Goal: Register for event/course

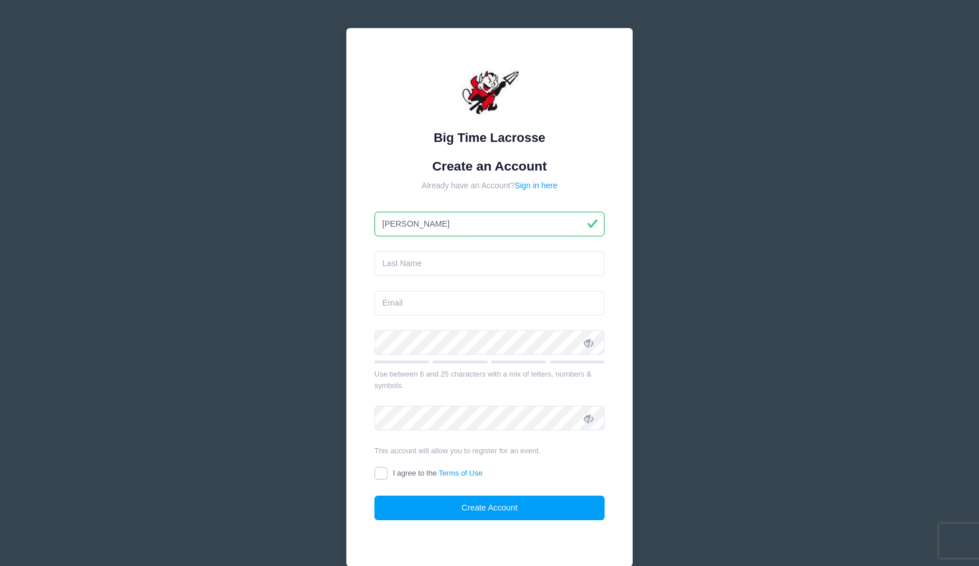
type input "[PERSON_NAME]"
click at [392, 261] on input "JOnes" at bounding box center [489, 263] width 231 height 25
type input "[PERSON_NAME]"
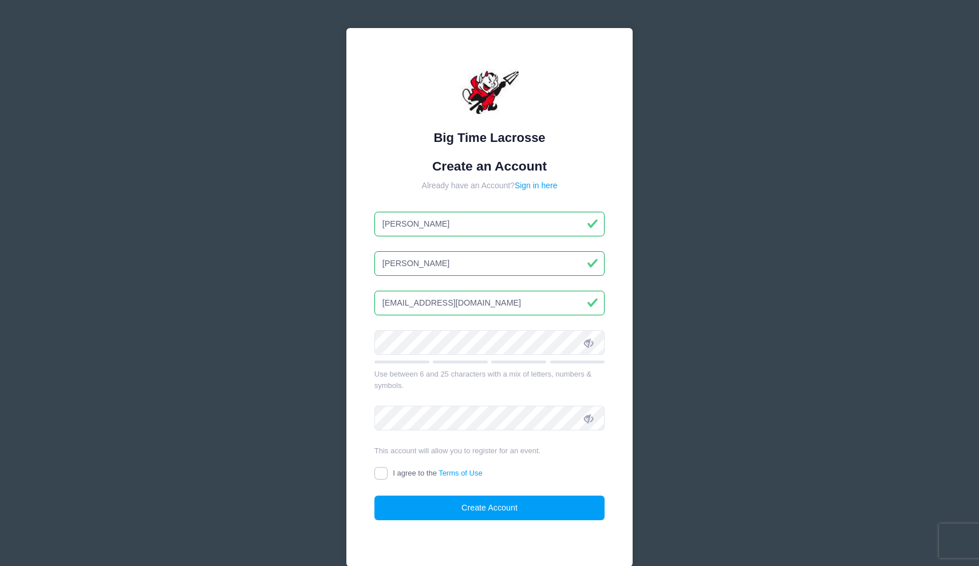
click at [515, 310] on input "fcjones76@gmail.com" at bounding box center [489, 303] width 231 height 25
type input "fcjones76@gmail.com"
click at [580, 391] on form "Create an Account Already have an Account? Sign in here Felicia Jones fcjones76…" at bounding box center [489, 340] width 231 height 362
click at [379, 474] on input "I agree to the Terms of Use" at bounding box center [380, 473] width 13 height 13
checkbox input "true"
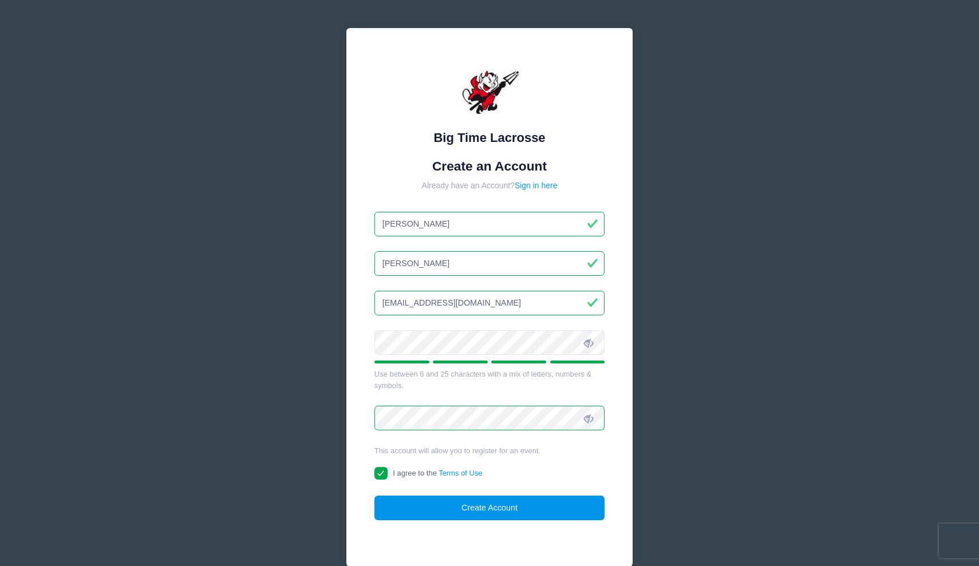
click at [486, 509] on button "Create Account" at bounding box center [489, 508] width 231 height 25
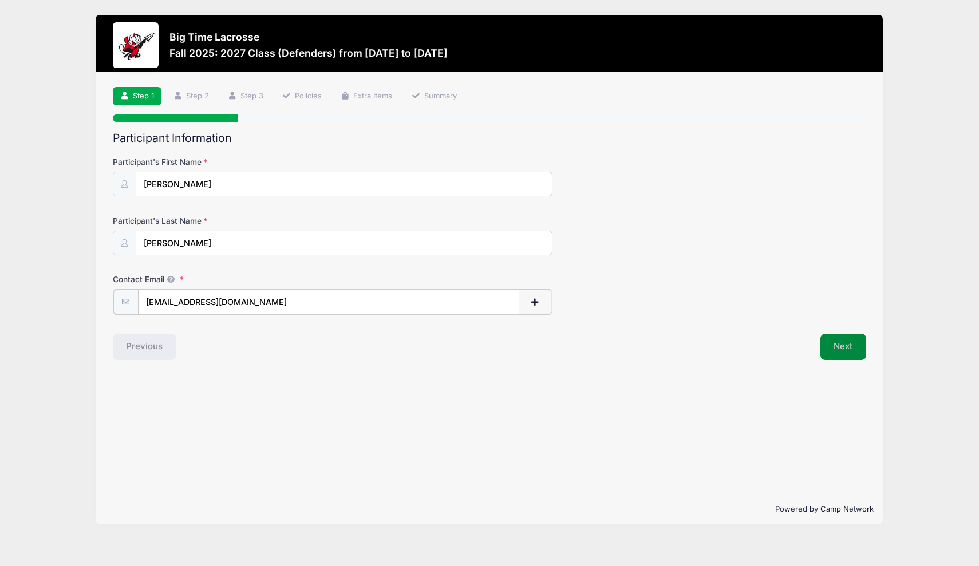
type input "[EMAIL_ADDRESS][DOMAIN_NAME]"
click at [849, 347] on button "Next" at bounding box center [843, 345] width 46 height 26
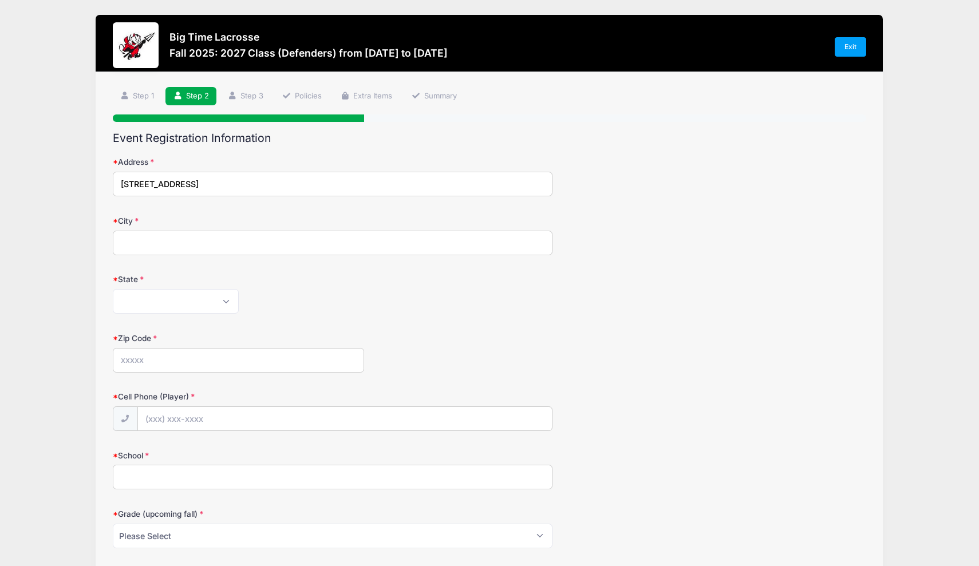
type input "[STREET_ADDRESS]"
type input "West Islip"
select select "NY"
type input "11795"
type input "[PHONE_NUMBER]"
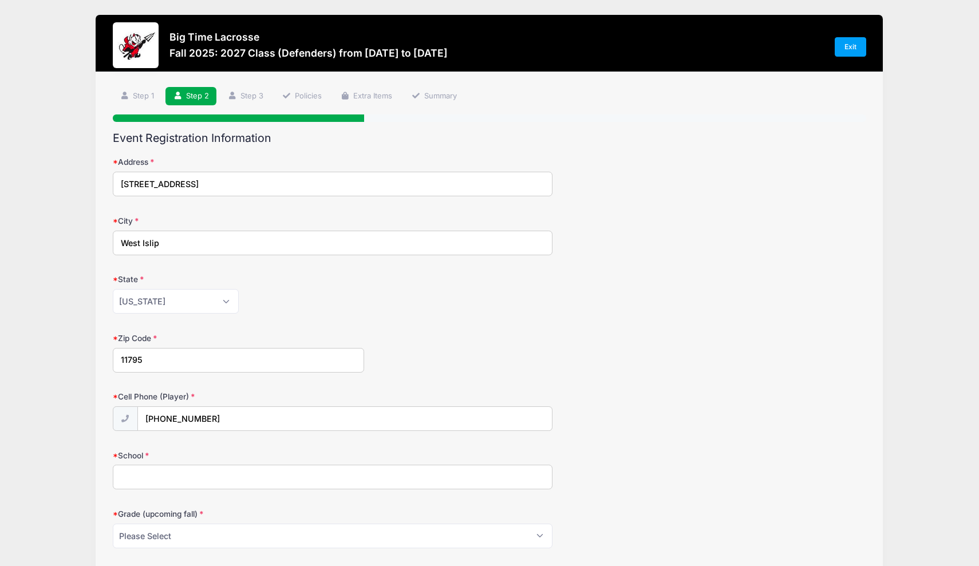
click at [291, 478] on input "School" at bounding box center [332, 477] width 439 height 25
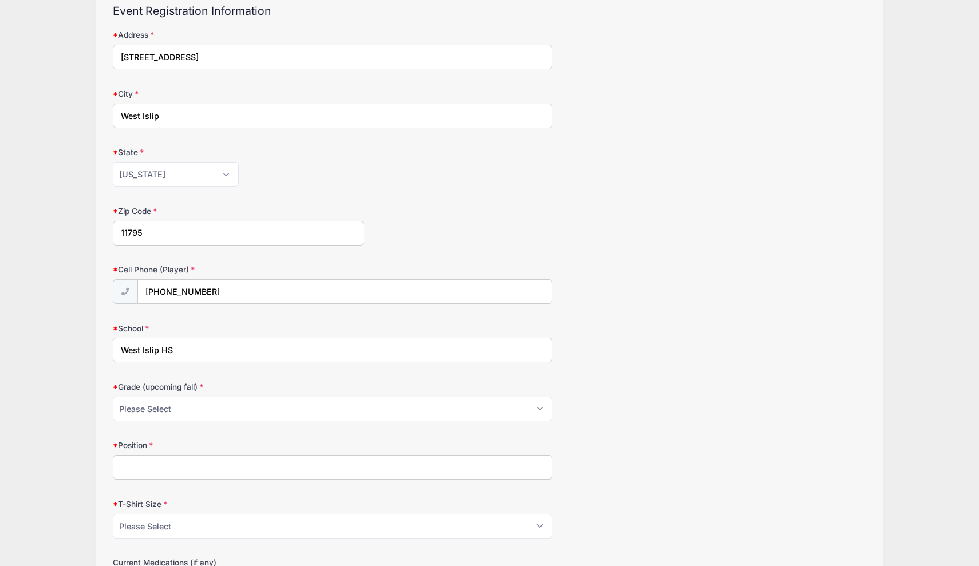
scroll to position [130, 0]
type input "West Islip HS"
select select "11th"
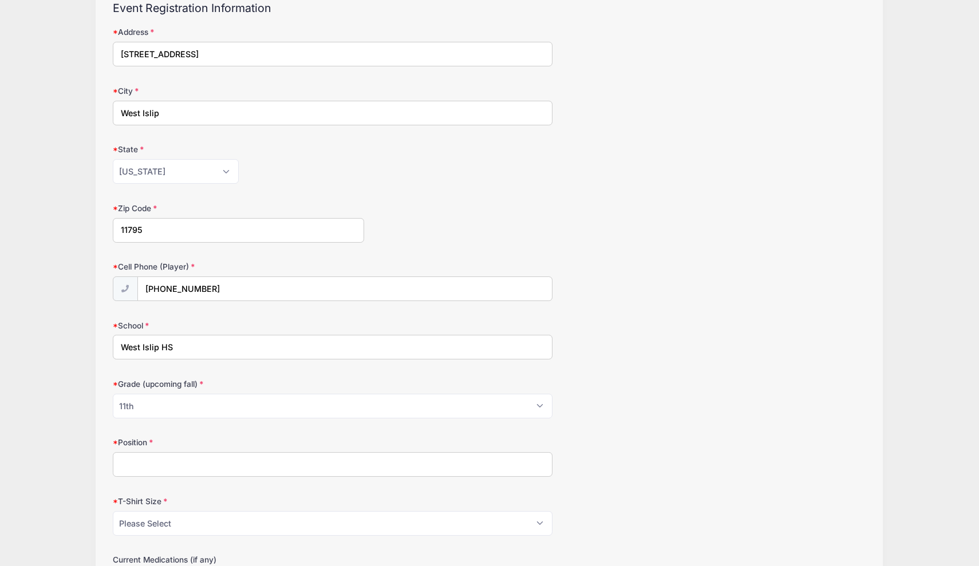
click at [228, 468] on input "Position" at bounding box center [332, 464] width 439 height 25
type input "Close Defense/LSM"
select select "Adult Large"
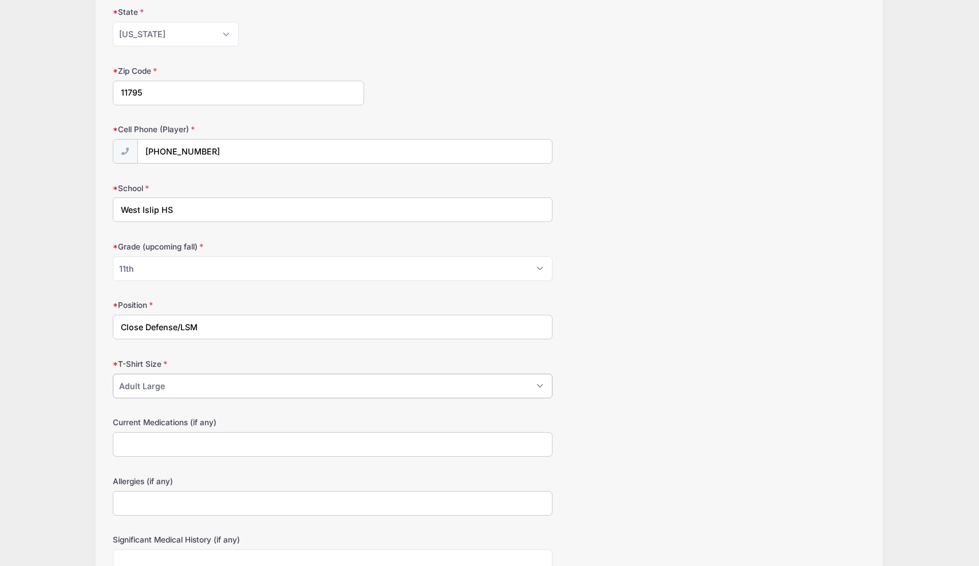
scroll to position [274, 0]
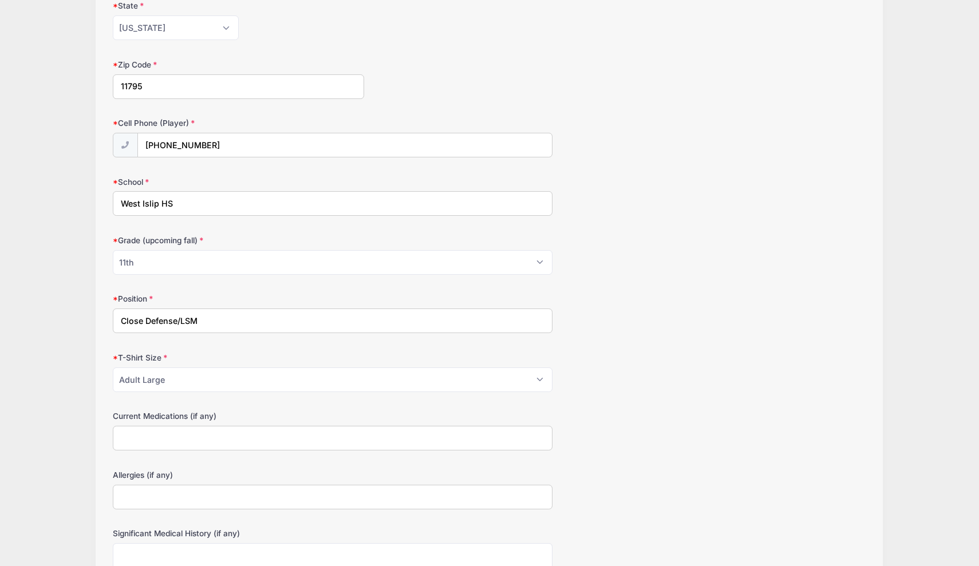
click at [168, 435] on input "Current Medications (if any)" at bounding box center [332, 438] width 439 height 25
type input "-"
click at [164, 491] on input "Allergies (if any)" at bounding box center [332, 497] width 439 height 25
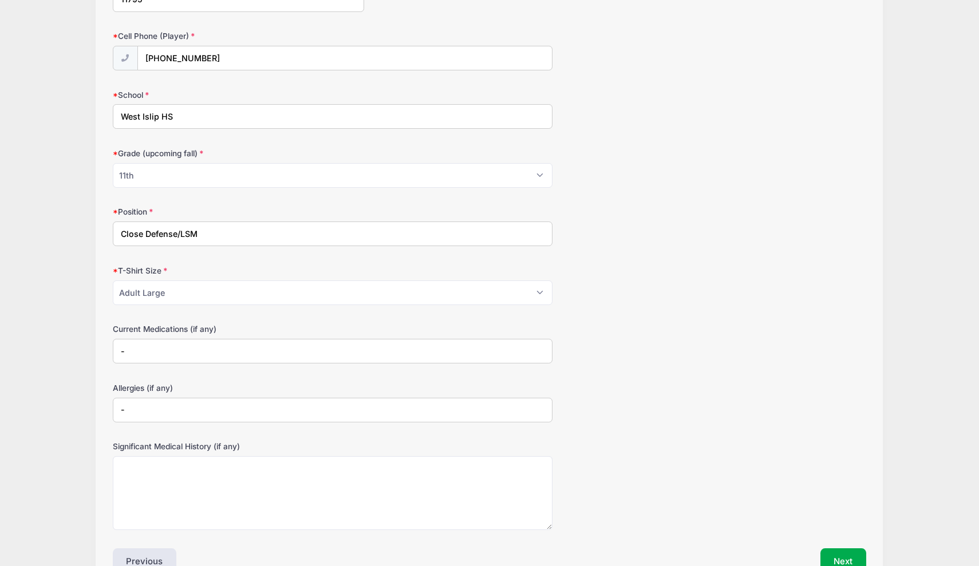
scroll to position [363, 0]
type input "-"
click at [162, 475] on textarea "Significant Medical History (if any)" at bounding box center [332, 491] width 439 height 74
type textarea "-"
click at [836, 548] on button "Next" at bounding box center [843, 559] width 46 height 26
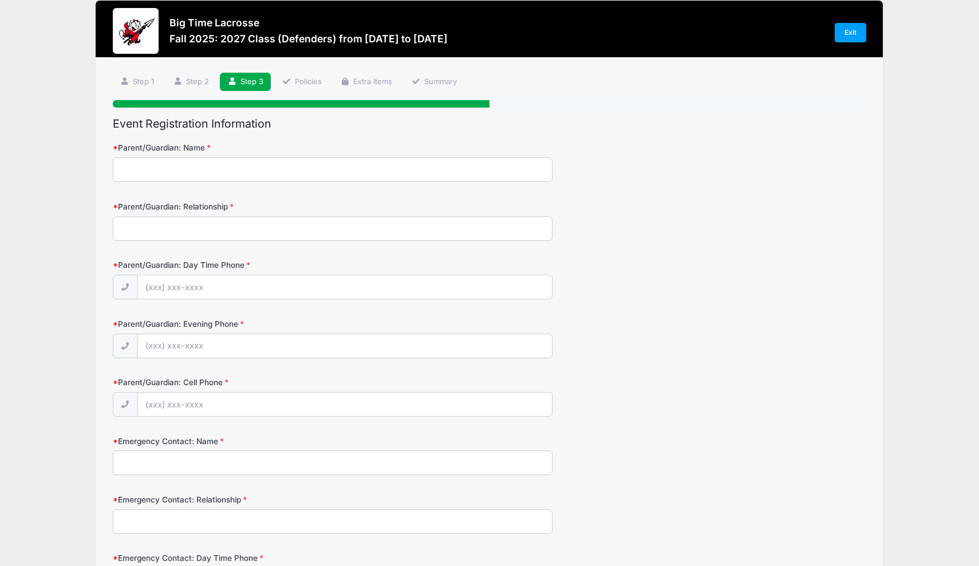
scroll to position [0, 0]
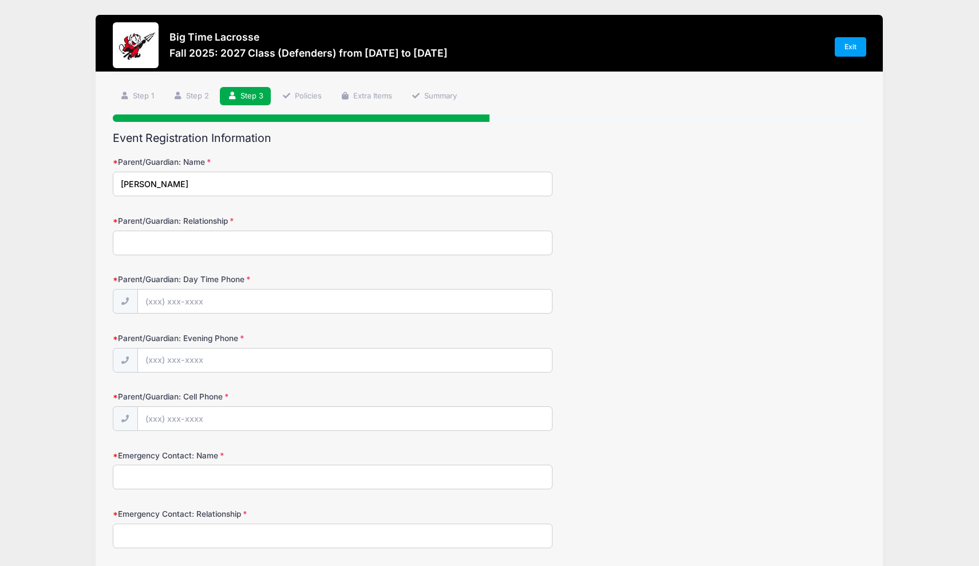
click at [401, 177] on input "[PERSON_NAME]" at bounding box center [332, 184] width 439 height 25
type input "[PERSON_NAME]"
click at [317, 241] on input "Parent/Guardian: Relationship" at bounding box center [332, 243] width 439 height 25
type input "mother"
type input "[PHONE_NUMBER]"
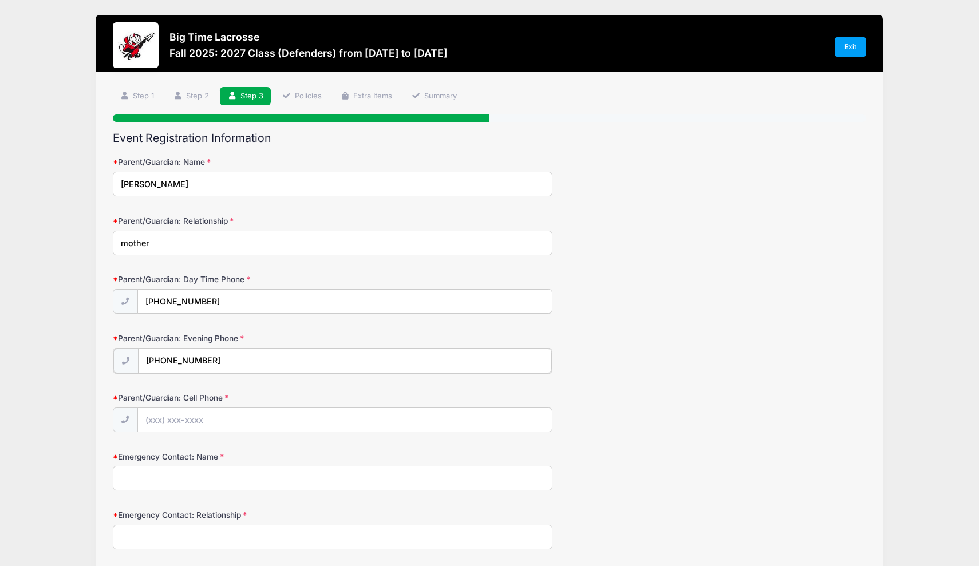
type input "[PHONE_NUMBER]"
drag, startPoint x: 229, startPoint y: 302, endPoint x: 168, endPoint y: 303, distance: 61.3
click at [168, 303] on input "[PHONE_NUMBER]" at bounding box center [345, 302] width 414 height 25
click at [179, 418] on input "Parent/Guardian: Cell Phone" at bounding box center [345, 419] width 414 height 25
type input "[PHONE_NUMBER]"
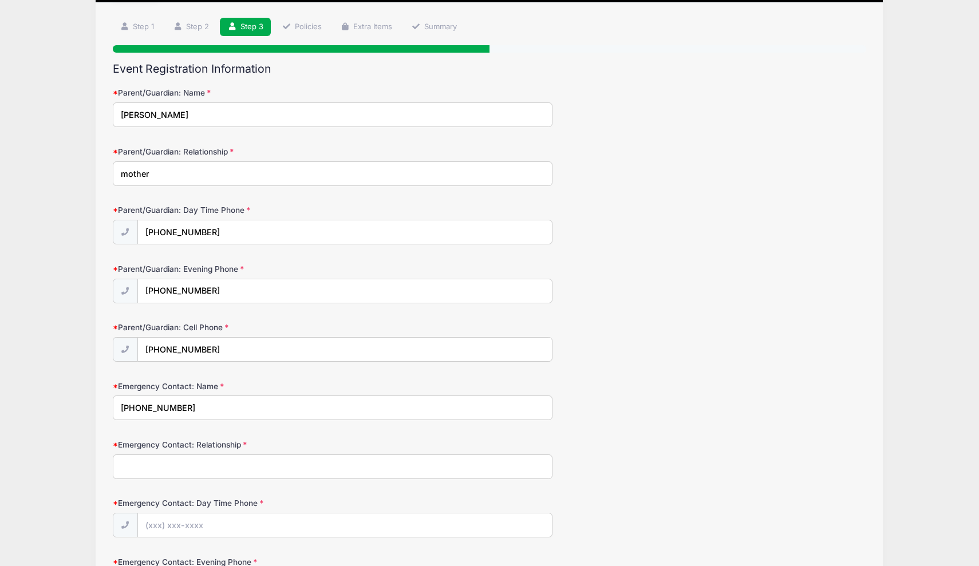
scroll to position [70, 0]
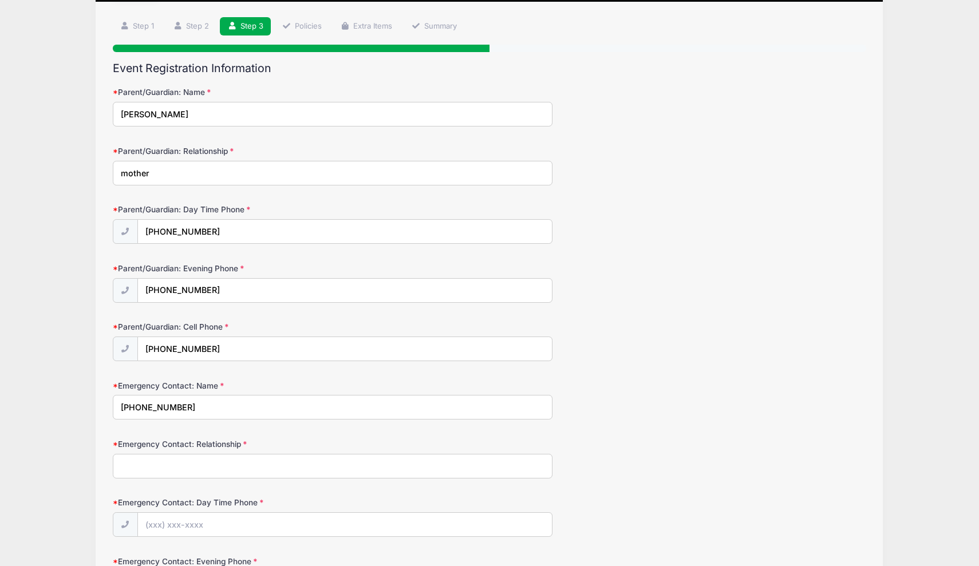
type input "[PHONE_NUMBER]"
click at [299, 468] on input "Emergency Contact: Relationship" at bounding box center [332, 466] width 439 height 25
type input "[PERSON_NAME]- father"
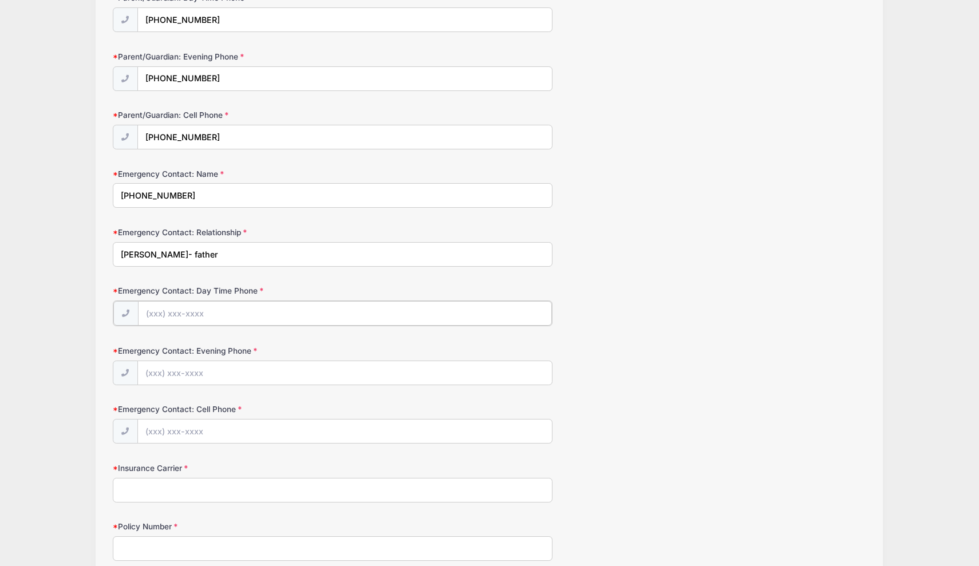
scroll to position [282, 0]
drag, startPoint x: 204, startPoint y: 189, endPoint x: 86, endPoint y: 184, distance: 118.0
click at [86, 184] on div "Big Time Lacrosse Fall 2025: 2027 Class (Defenders) from [DATE] to [DATE] Exit …" at bounding box center [489, 220] width 944 height 1005
type input "[PERSON_NAME]"
drag, startPoint x: 200, startPoint y: 256, endPoint x: 153, endPoint y: 251, distance: 47.2
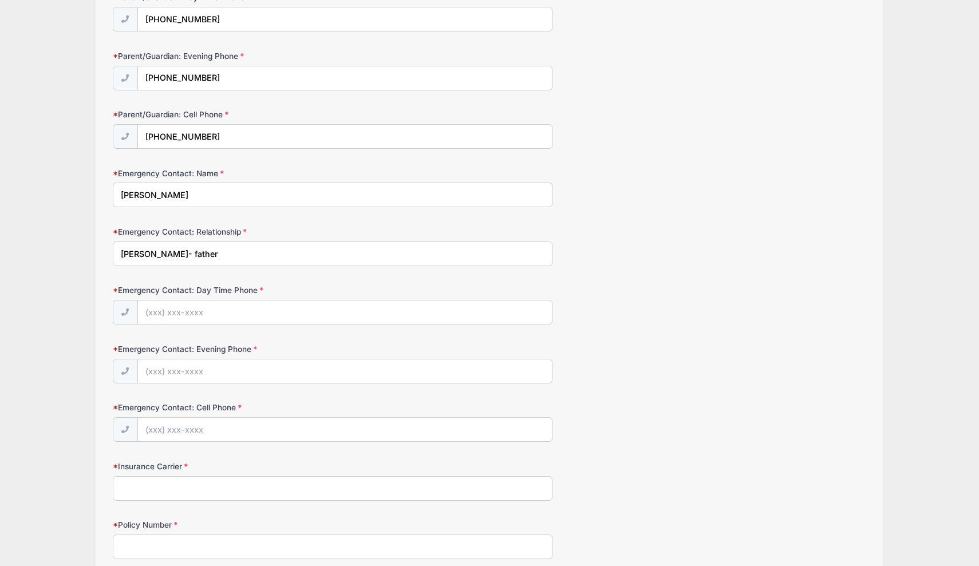
click at [153, 251] on input "[PERSON_NAME]- father" at bounding box center [332, 253] width 439 height 25
click at [168, 250] on input "[PERSON_NAME]- father" at bounding box center [332, 253] width 439 height 25
drag, startPoint x: 165, startPoint y: 250, endPoint x: 100, endPoint y: 243, distance: 65.7
click at [100, 243] on div "Step 3 /7 Step 1 Step 2 Step 3 Policies Extra Items Summary Participant Informa…" at bounding box center [489, 234] width 787 height 888
type input "father"
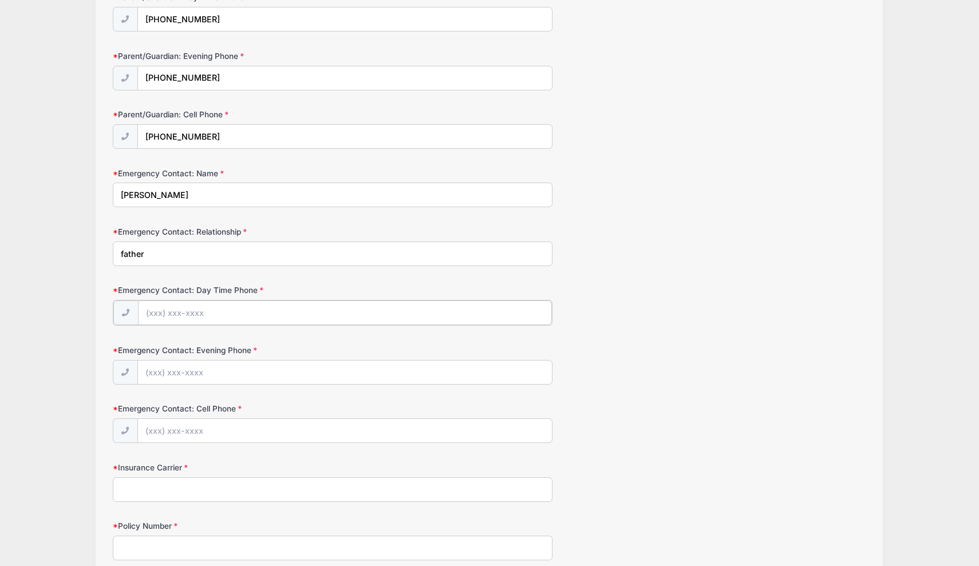
click at [160, 316] on input "Emergency Contact: Day Time Phone" at bounding box center [345, 312] width 414 height 25
type input "[PHONE_NUMBER]"
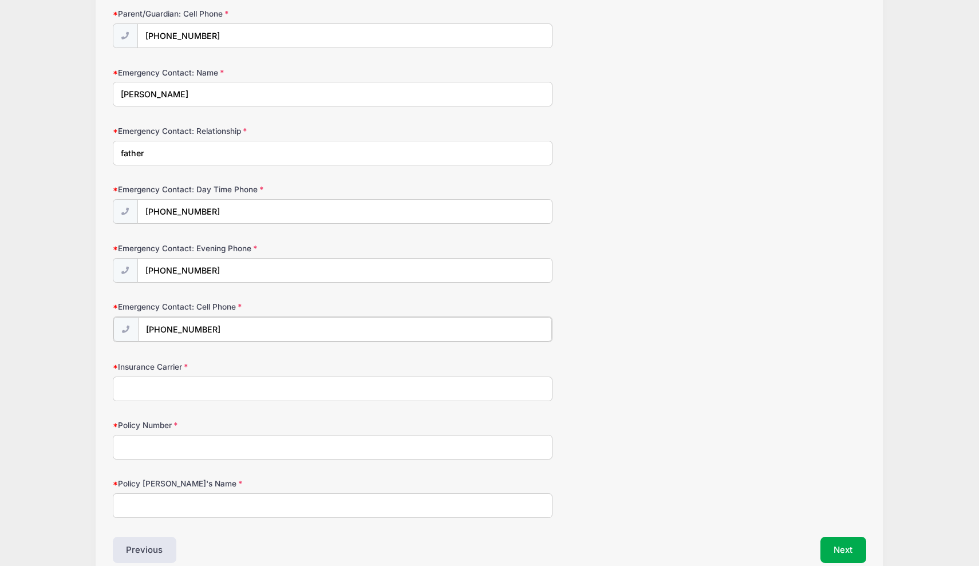
scroll to position [383, 0]
type input "[PHONE_NUMBER]"
click at [166, 379] on input "Insurance Carrier" at bounding box center [332, 387] width 439 height 25
type input "Empire BCBS"
click at [145, 444] on input "Policy Number" at bounding box center [332, 445] width 439 height 25
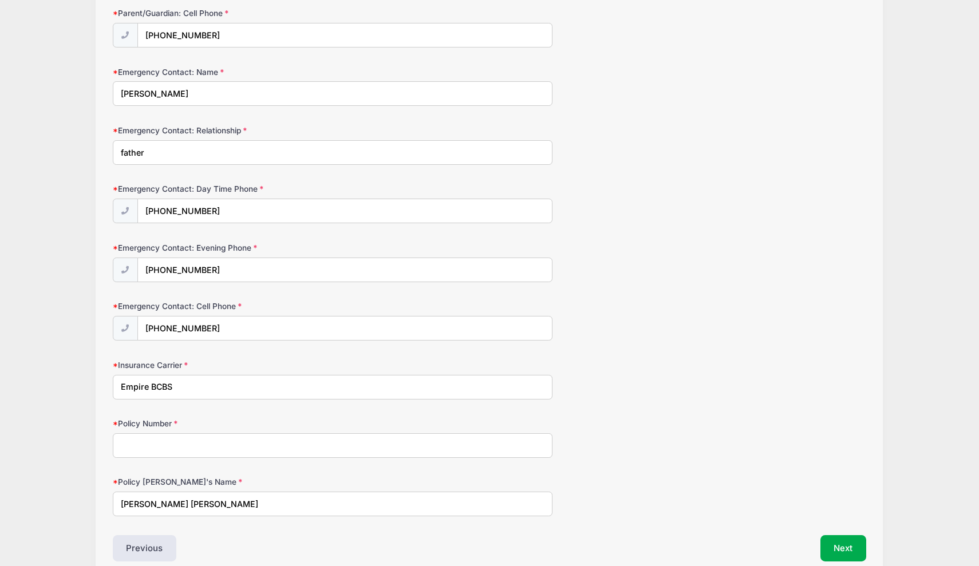
type input "[PERSON_NAME] [PERSON_NAME]"
click at [149, 445] on input "Policy Number" at bounding box center [332, 445] width 439 height 25
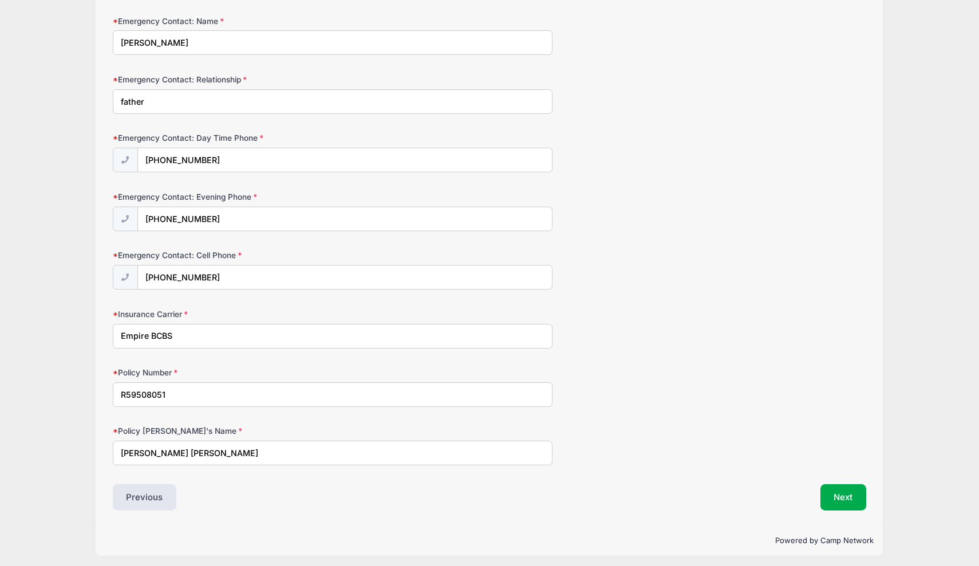
scroll to position [434, 0]
type input "R59508051"
click at [839, 497] on button "Next" at bounding box center [843, 498] width 46 height 26
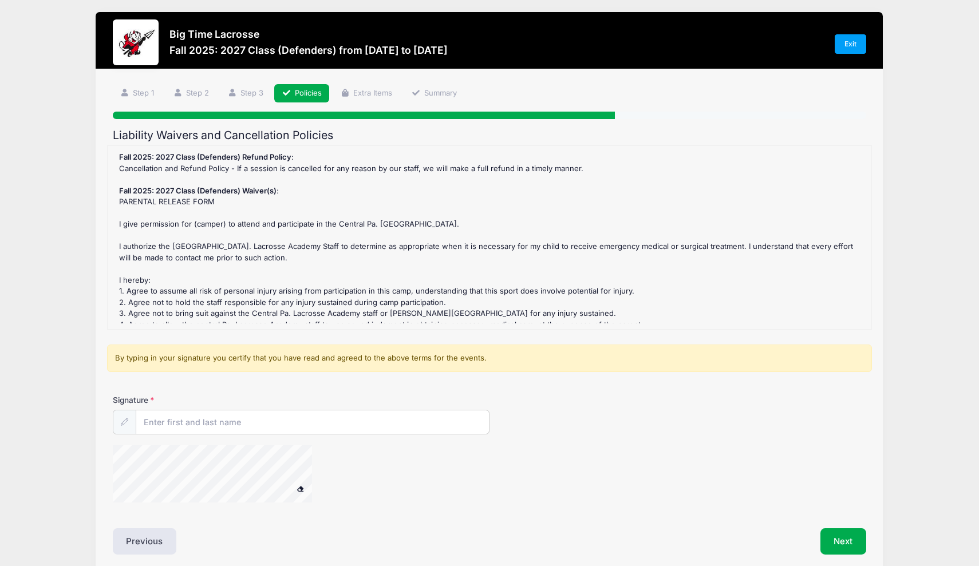
scroll to position [0, 0]
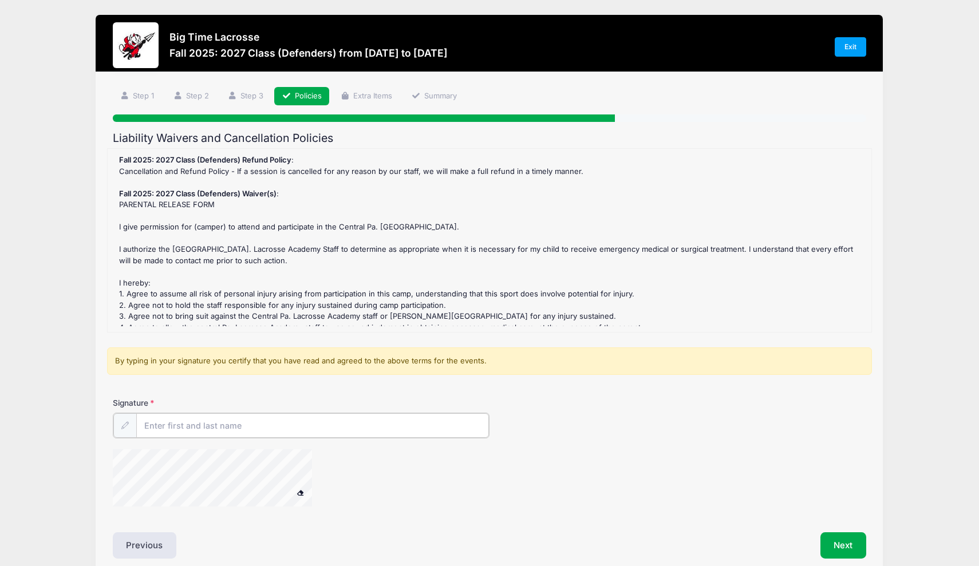
click at [351, 428] on input "Signature" at bounding box center [312, 425] width 353 height 25
type input "[PERSON_NAME]"
click at [494, 489] on div at bounding box center [364, 478] width 502 height 61
click at [318, 484] on div at bounding box center [227, 478] width 229 height 61
click at [845, 545] on button "Next" at bounding box center [843, 544] width 46 height 26
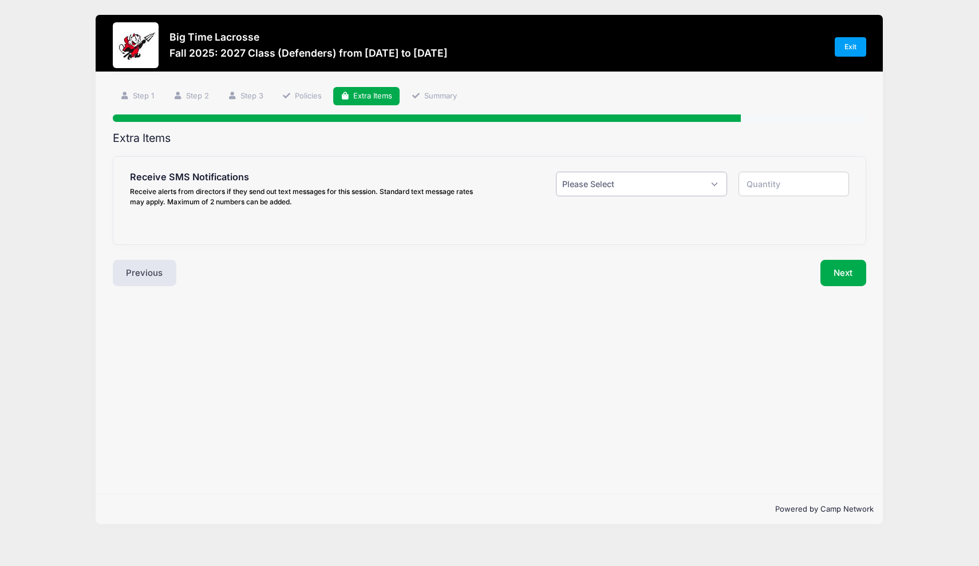
select select "1"
type input "1"
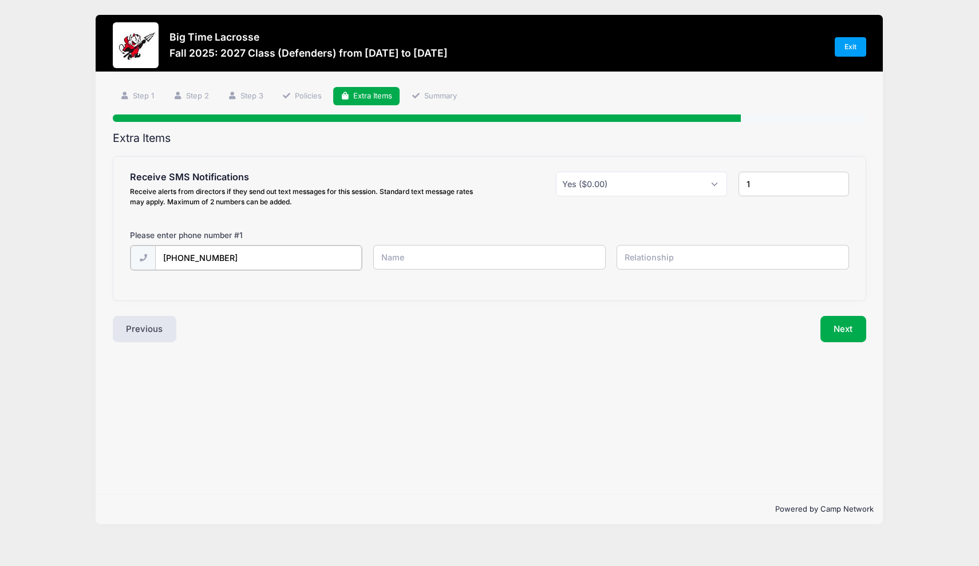
type input "[PHONE_NUMBER]"
type input "[PERSON_NAME]"
type input "father"
click at [840, 327] on button "Next" at bounding box center [843, 328] width 46 height 26
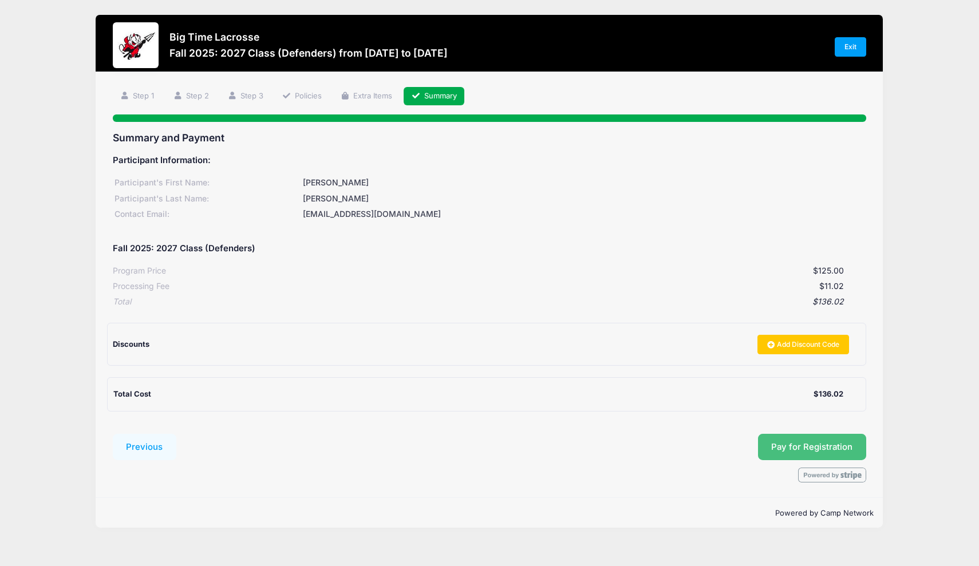
click at [787, 444] on button "Pay for Registration" at bounding box center [812, 447] width 109 height 26
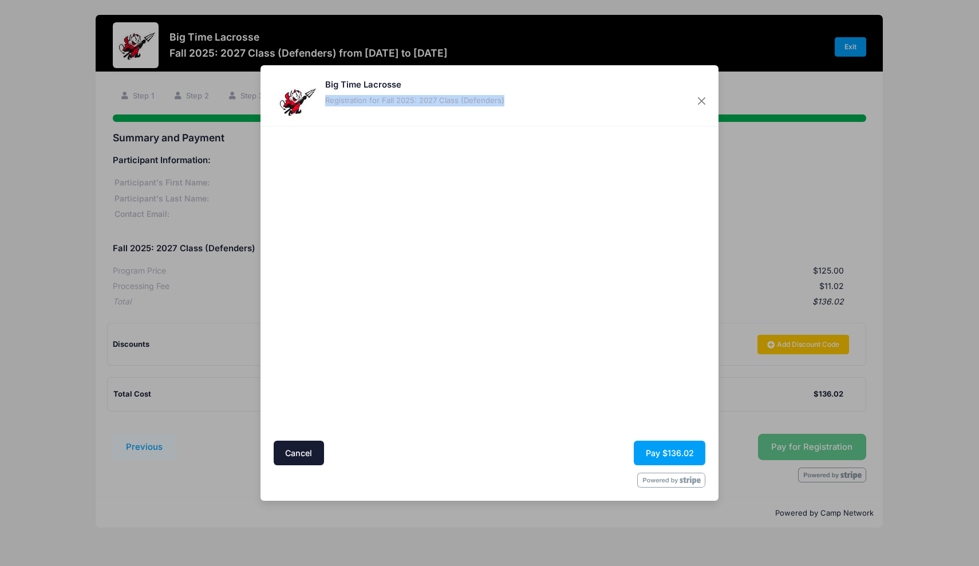
drag, startPoint x: 567, startPoint y: 82, endPoint x: 643, endPoint y: 111, distance: 81.8
click at [643, 111] on div "Big Time Lacrosse Registration for Fall 2025: 2027 Class (Defenders)" at bounding box center [489, 95] width 458 height 61
click at [659, 452] on button "Pay $136.02" at bounding box center [669, 453] width 72 height 25
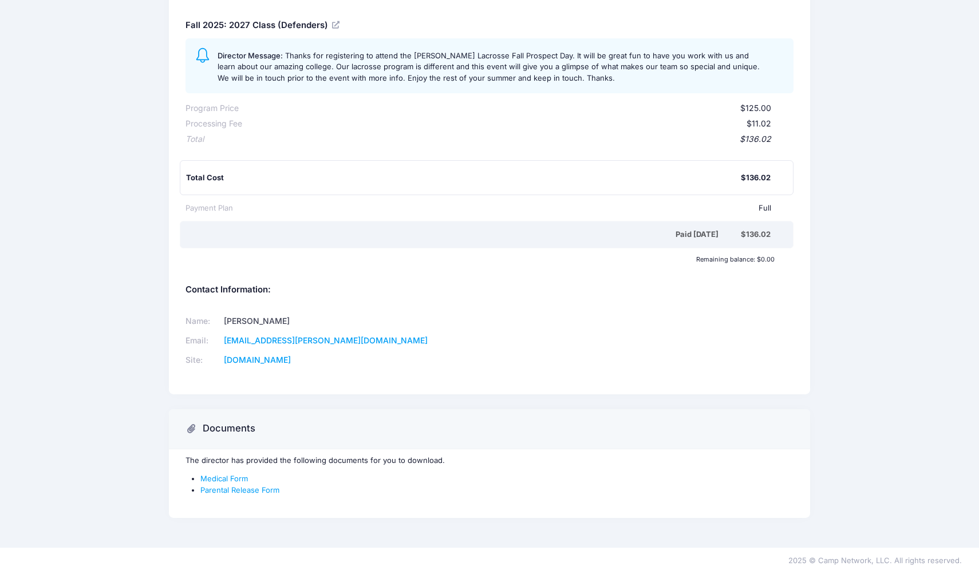
scroll to position [130, 0]
click at [218, 474] on link "Medical Form" at bounding box center [223, 478] width 47 height 9
click at [232, 486] on link "Parental Release Form" at bounding box center [239, 490] width 79 height 9
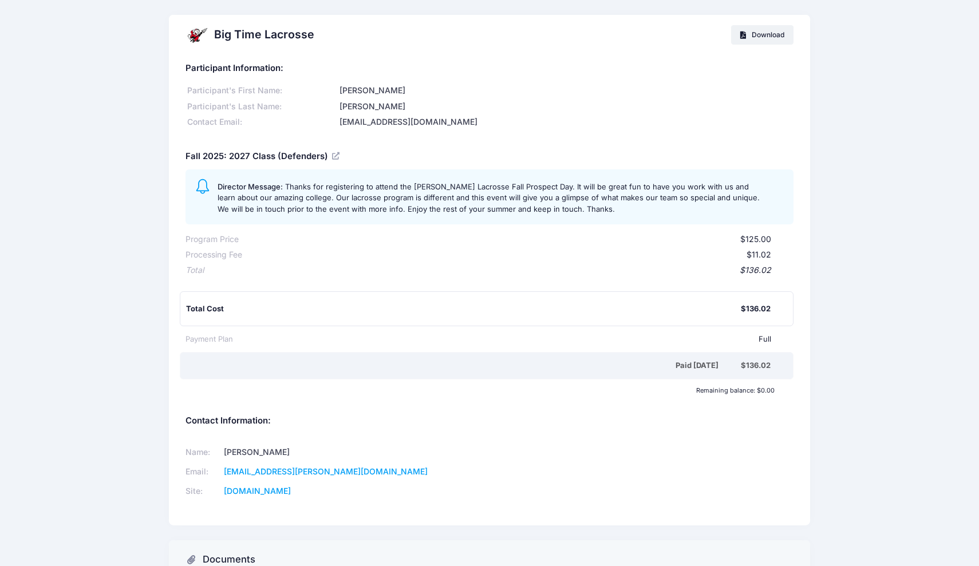
scroll to position [0, 0]
